Goal: Task Accomplishment & Management: Manage account settings

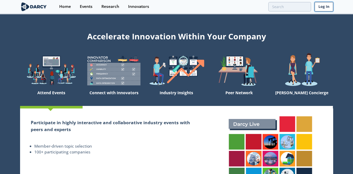
click at [325, 7] on link "Log In" at bounding box center [324, 6] width 19 height 9
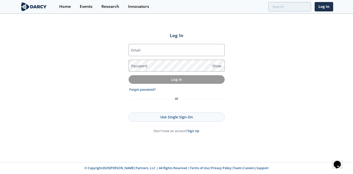
type input "jordan@isleofcode.com"
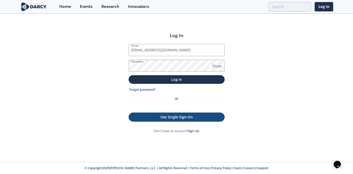
click at [173, 114] on link "Use Single Sign-On" at bounding box center [177, 117] width 96 height 9
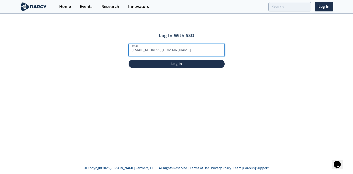
click at [154, 50] on input "jordan@isleofcode.com" at bounding box center [177, 50] width 96 height 12
drag, startPoint x: 154, startPoint y: 50, endPoint x: 173, endPoint y: 50, distance: 19.3
click at [173, 50] on input "jordan@isleofcode.com" at bounding box center [177, 50] width 96 height 12
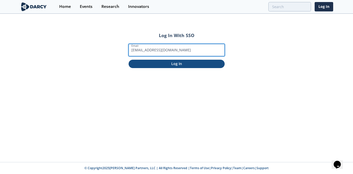
type input "jordan@darcypartners.com"
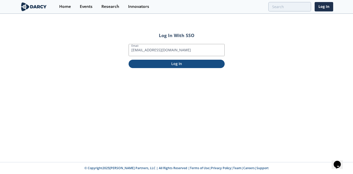
click at [185, 63] on p "Log In" at bounding box center [176, 63] width 89 height 5
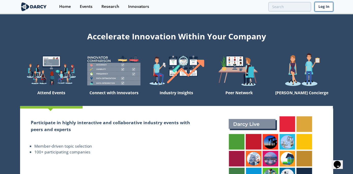
click at [321, 6] on link "Log In" at bounding box center [324, 6] width 19 height 9
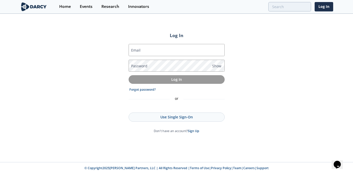
type input "jordan@isleofcode.com"
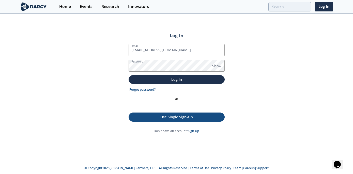
click at [170, 117] on p "Use Single Sign-On" at bounding box center [176, 116] width 88 height 5
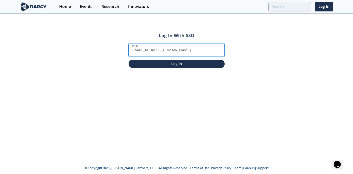
click at [153, 52] on input "jordan@isleofcode.com" at bounding box center [177, 50] width 96 height 12
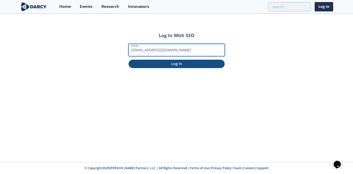
type input "jordan@darcypartners.com"
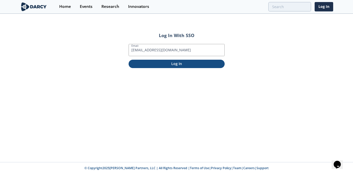
click at [177, 63] on p "Log In" at bounding box center [176, 63] width 89 height 5
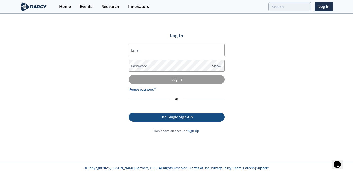
type input "[EMAIL_ADDRESS][DOMAIN_NAME]"
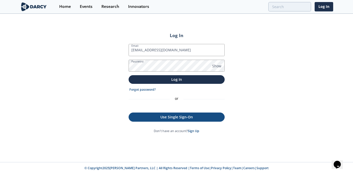
click at [176, 115] on p "Use Single Sign-On" at bounding box center [176, 116] width 88 height 5
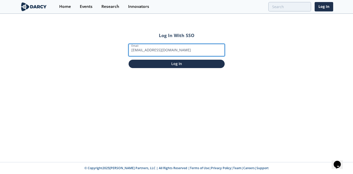
click at [155, 53] on input "jordan@isleofcode.com" at bounding box center [177, 50] width 96 height 12
click at [153, 49] on input "jordan@isleofcode.com" at bounding box center [177, 50] width 96 height 12
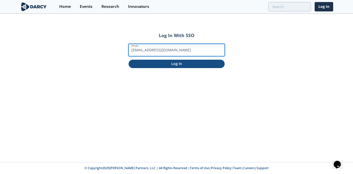
type input "jordan@darcypartners.com"
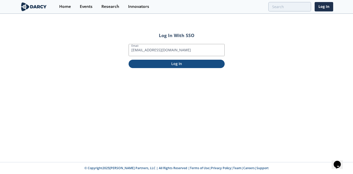
click at [167, 61] on p "Log In" at bounding box center [176, 63] width 89 height 5
